Goal: Task Accomplishment & Management: Manage account settings

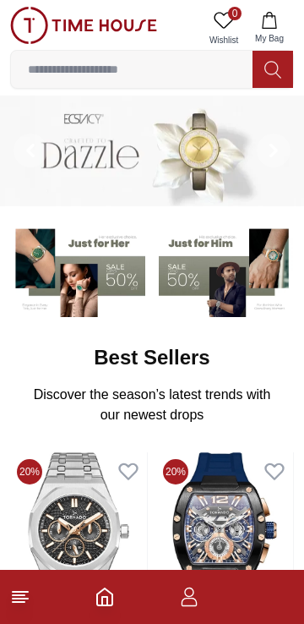
click at [189, 597] on icon "button" at bounding box center [188, 591] width 9 height 9
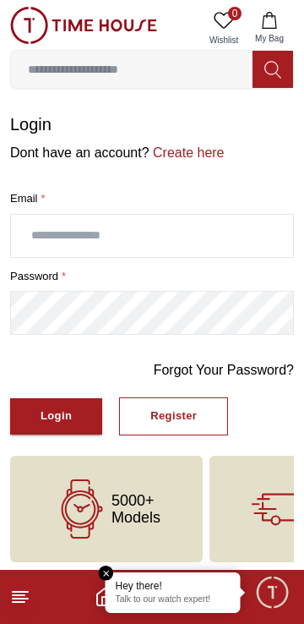
click at [217, 238] on input "text" at bounding box center [152, 236] width 282 height 42
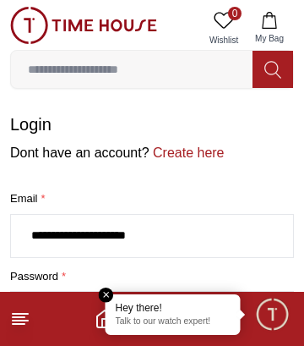
scroll to position [50, 0]
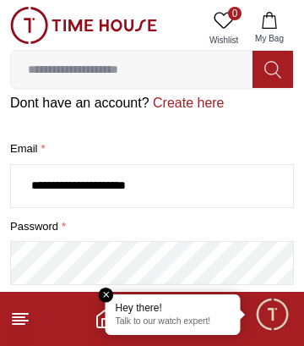
type input "**********"
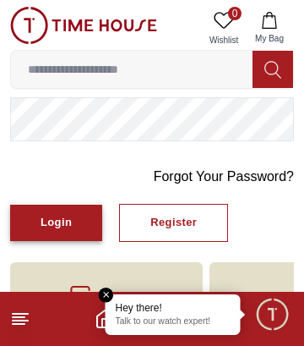
click at [79, 209] on button "Login" at bounding box center [56, 222] width 92 height 36
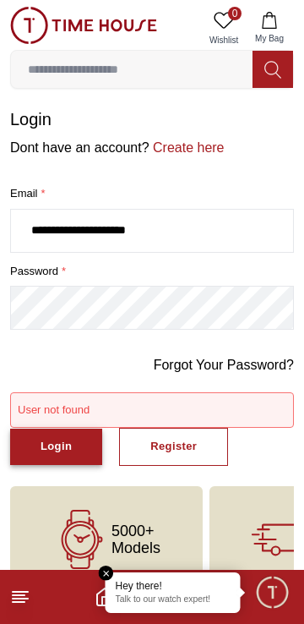
scroll to position [41, 0]
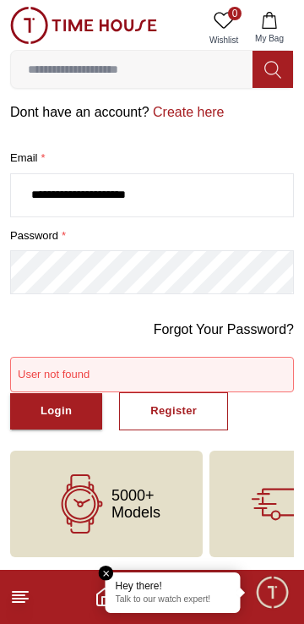
click at [109, 574] on em "Close tooltip" at bounding box center [106, 572] width 15 height 15
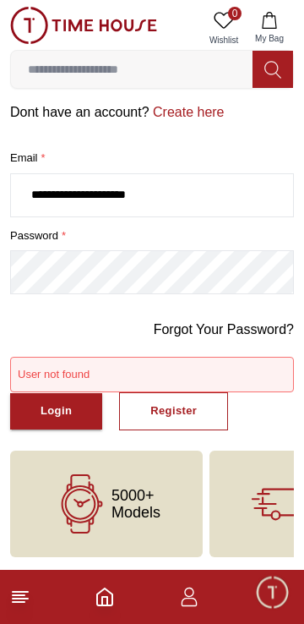
click at [111, 589] on icon "Home" at bounding box center [105, 596] width 20 height 20
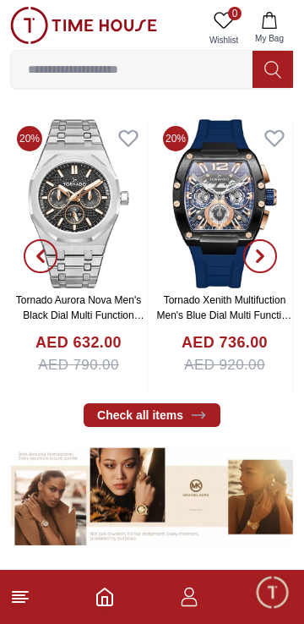
scroll to position [356, 0]
